Goal: Find contact information: Obtain details needed to contact an individual or organization

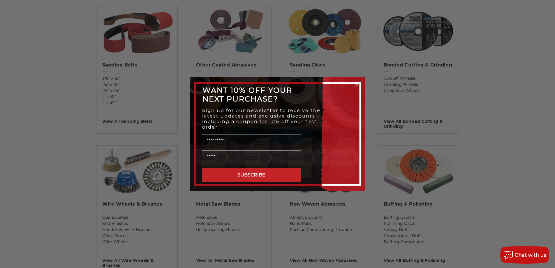
scroll to position [216, 0]
click at [357, 84] on circle "Close dialog" at bounding box center [357, 85] width 6 height 6
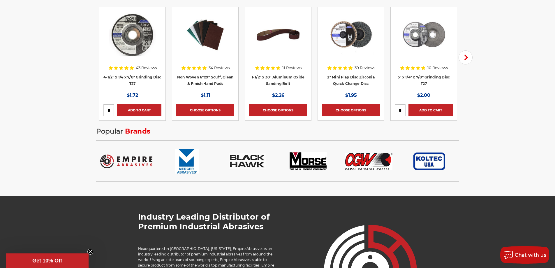
scroll to position [945, 0]
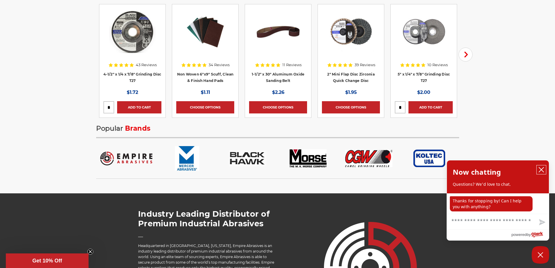
click at [544, 170] on icon "close chatbox" at bounding box center [542, 170] width 6 height 6
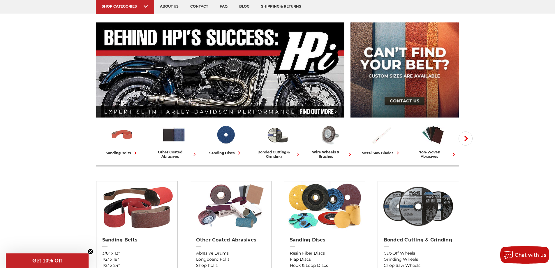
scroll to position [0, 0]
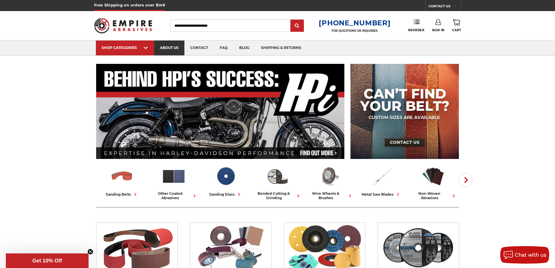
click at [160, 50] on link "about us" at bounding box center [169, 48] width 30 height 15
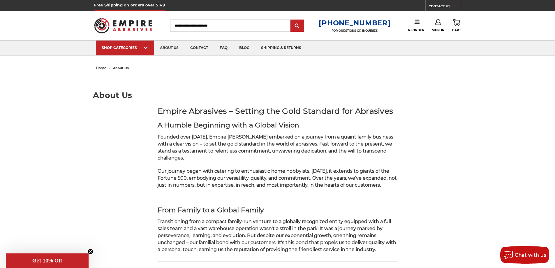
click at [90, 251] on icon "Close teaser" at bounding box center [90, 251] width 2 height 2
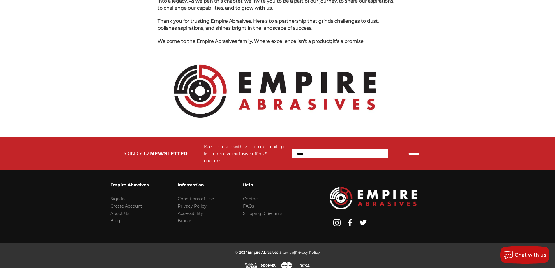
scroll to position [614, 0]
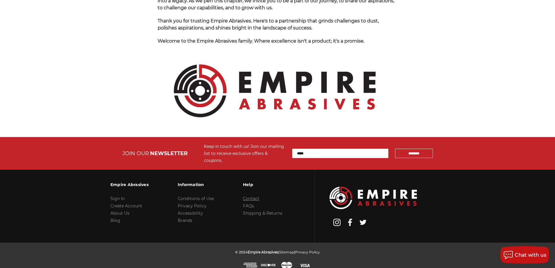
click at [252, 196] on link "Contact" at bounding box center [251, 198] width 16 height 5
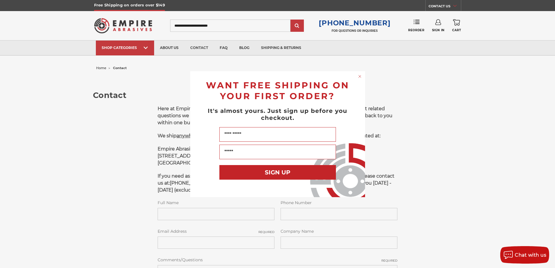
click at [361, 75] on circle "Close dialog" at bounding box center [360, 76] width 6 height 6
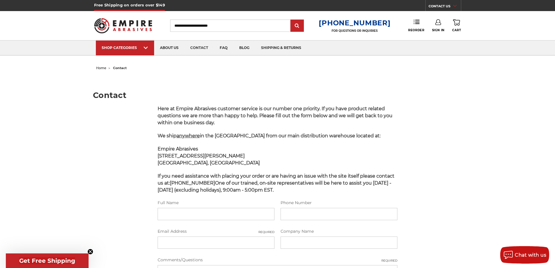
click at [89, 253] on icon "Close teaser" at bounding box center [90, 251] width 2 height 2
